Goal: Answer question/provide support

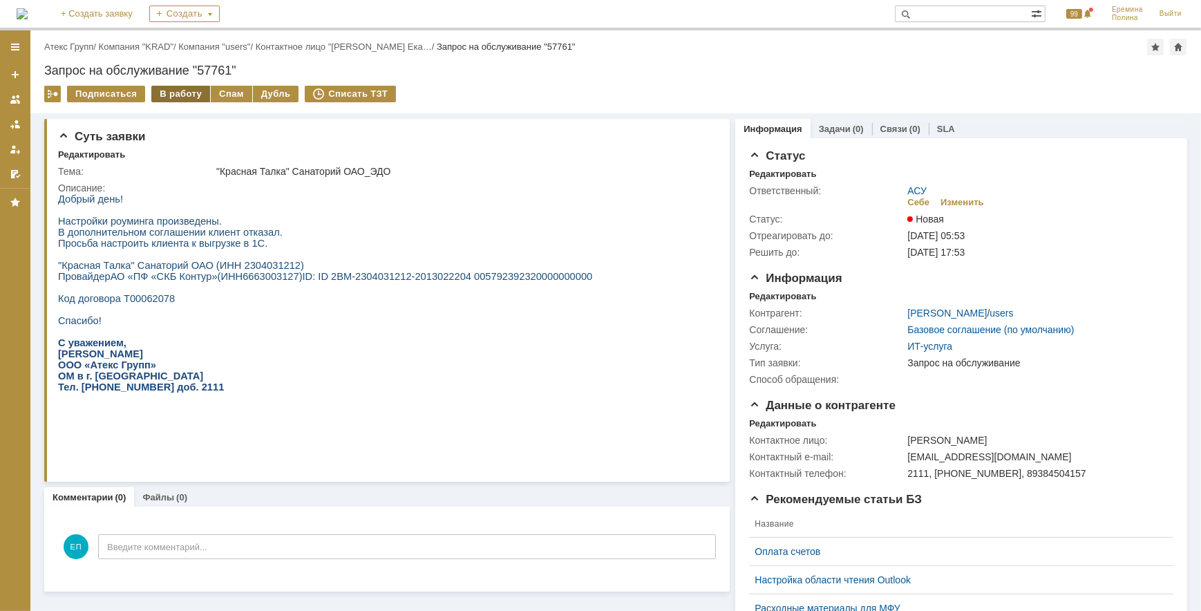
click at [174, 91] on div "В работу" at bounding box center [180, 94] width 59 height 17
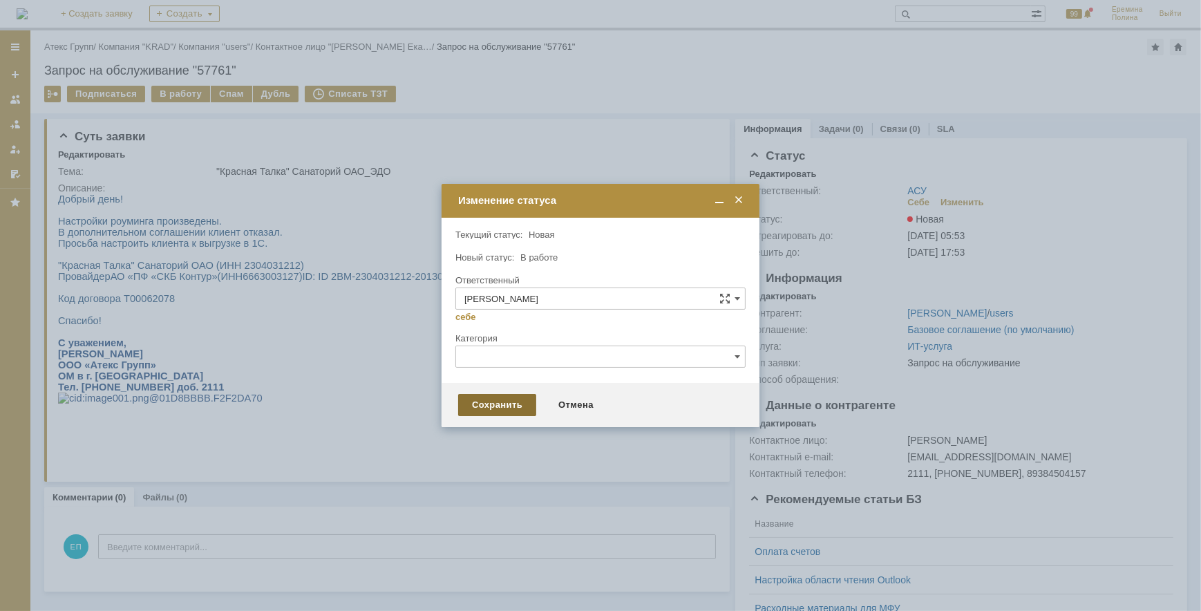
click at [480, 395] on div "Сохранить" at bounding box center [497, 405] width 78 height 22
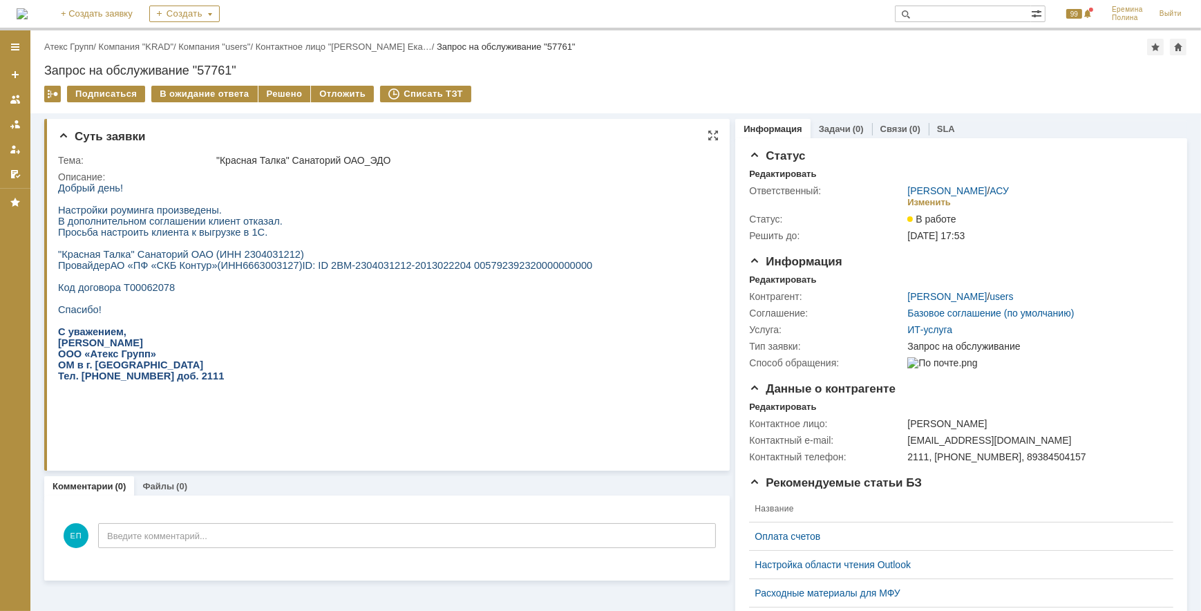
click at [247, 258] on span ""Красная Талка" Санаторий ОАО (ИНН 2304031212) Провайдер АО «ПФ «СКБ Контур» (И…" at bounding box center [180, 259] width 246 height 22
copy span "2304031212"
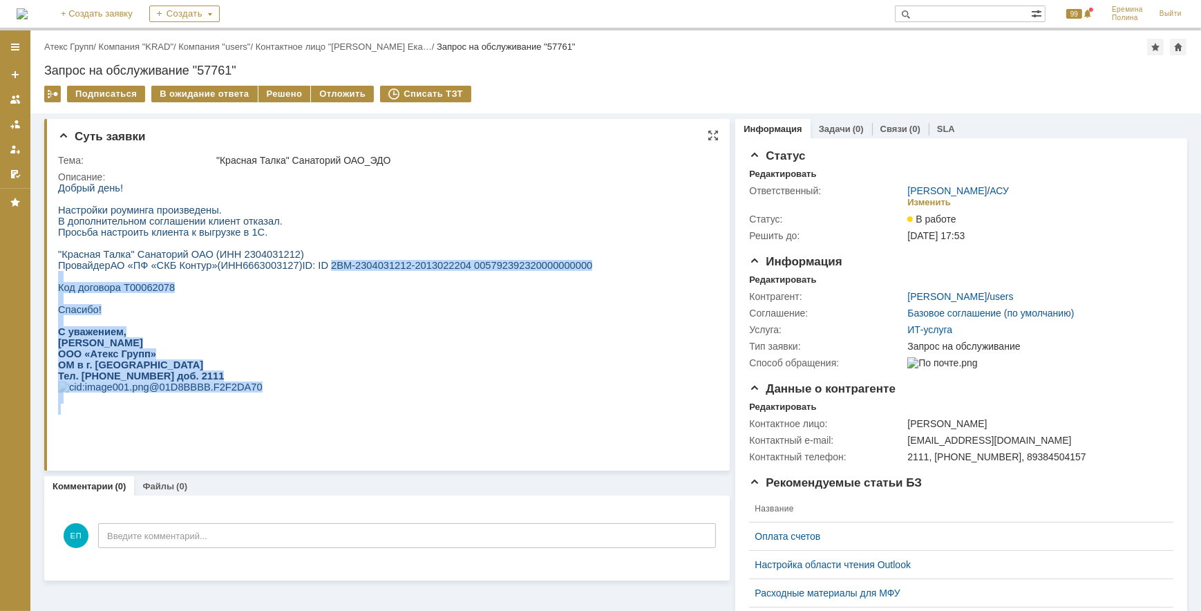
drag, startPoint x: 313, startPoint y: 269, endPoint x: 554, endPoint y: 269, distance: 241.2
click at [554, 269] on html "Добрый день! Настройки роуминга произведены. В дополнительном соглашении клиент…" at bounding box center [381, 298] width 648 height 232
drag, startPoint x: 356, startPoint y: 279, endPoint x: 347, endPoint y: 278, distance: 9.1
click at [355, 279] on p at bounding box center [324, 275] width 534 height 11
click at [312, 270] on span ": ID 2BM-2304031212-2013022204 005792392320000000000" at bounding box center [452, 264] width 280 height 11
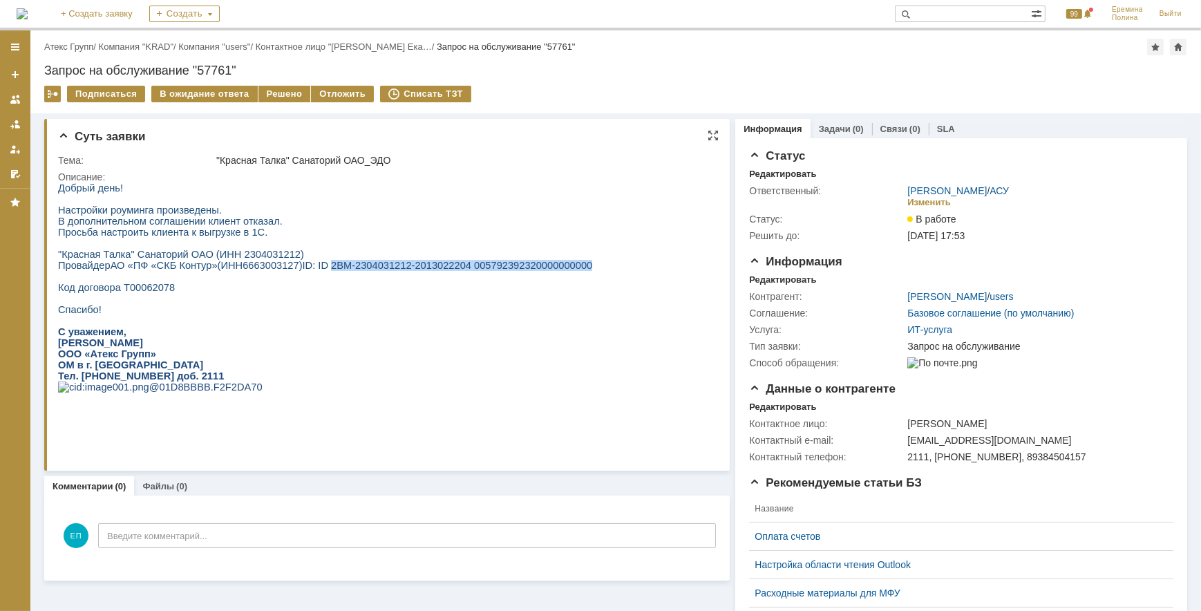
drag, startPoint x: 312, startPoint y: 271, endPoint x: 551, endPoint y: 266, distance: 239.1
click at [551, 266] on span ": ID 2BM-2304031212-2013022204 005792392320000000000" at bounding box center [452, 264] width 280 height 11
copy span "2BM-2304031212-2013022204 005792392320000000000"
click at [267, 94] on div "Решено" at bounding box center [284, 94] width 53 height 17
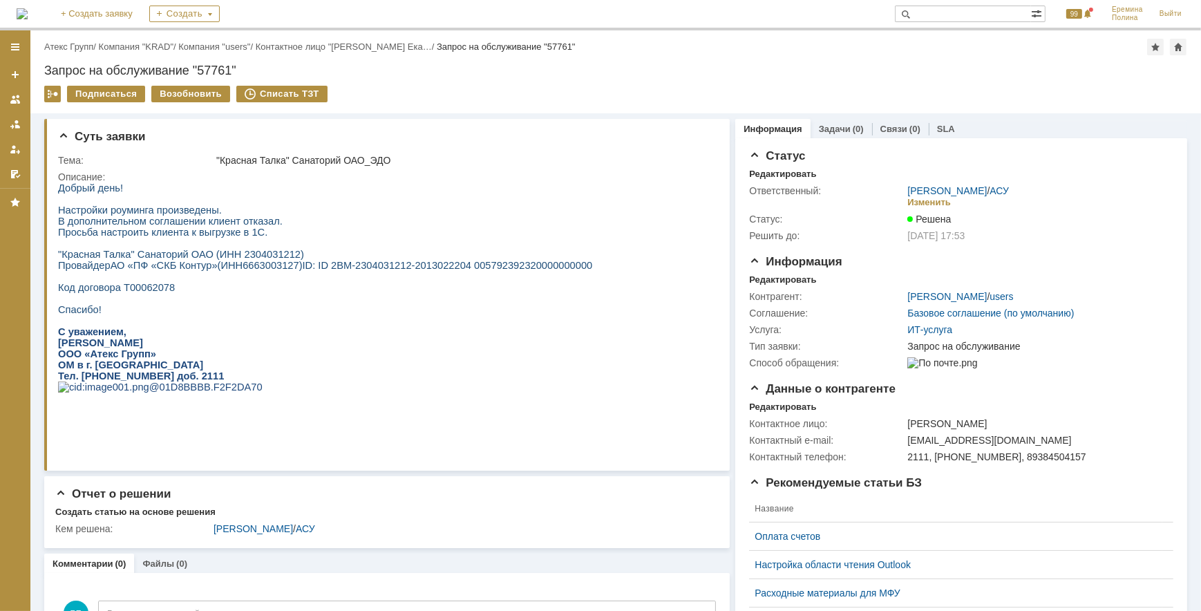
click at [79, 46] on link "Атекс Групп" at bounding box center [68, 46] width 49 height 10
